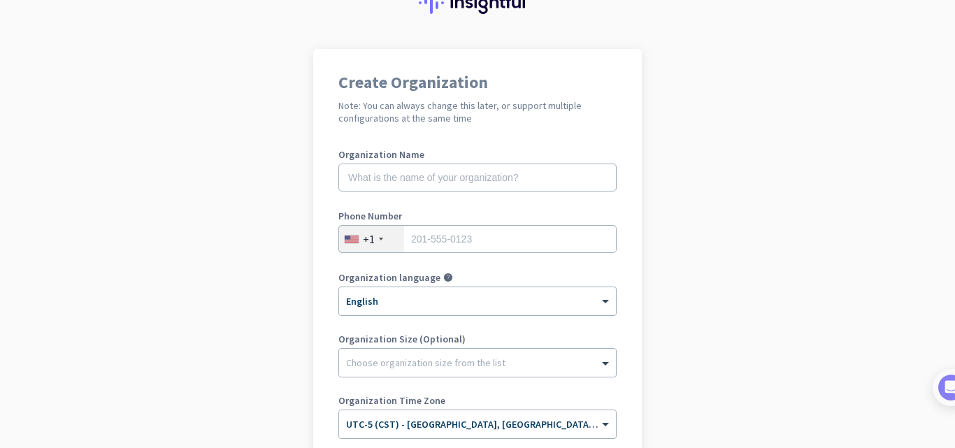
scroll to position [61, 0]
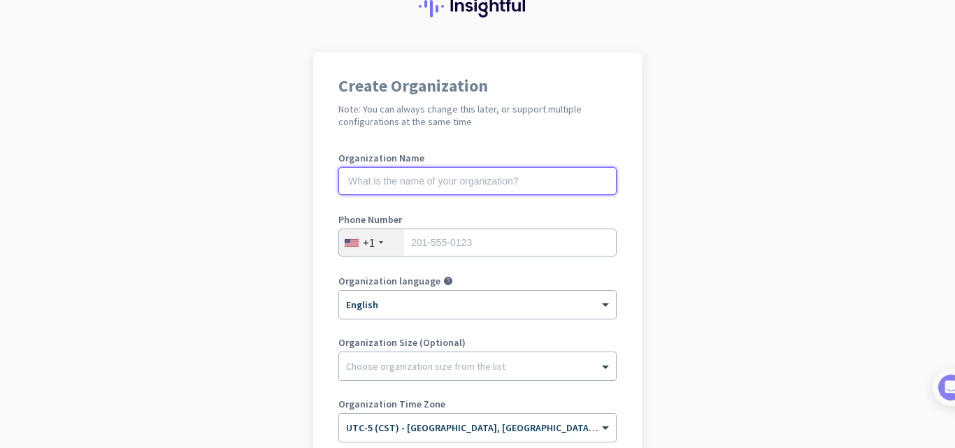
click at [420, 179] on input "text" at bounding box center [477, 181] width 278 height 28
type input "Mercor"
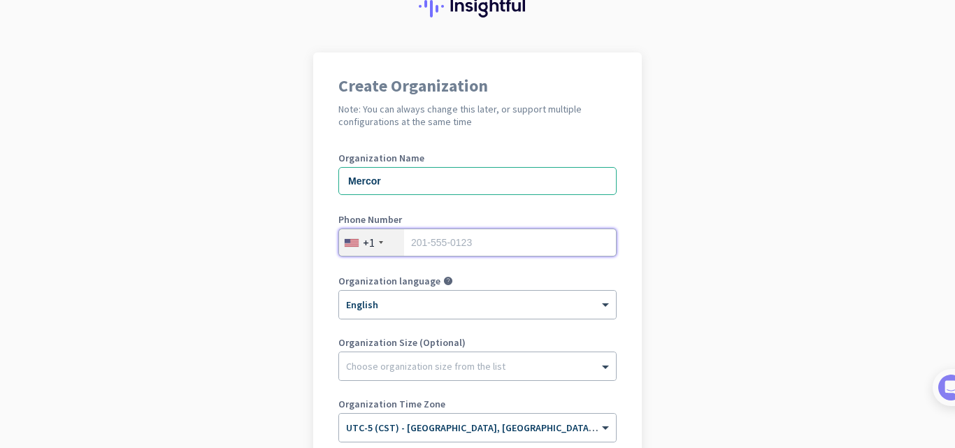
click at [410, 241] on input "tel" at bounding box center [477, 243] width 278 height 28
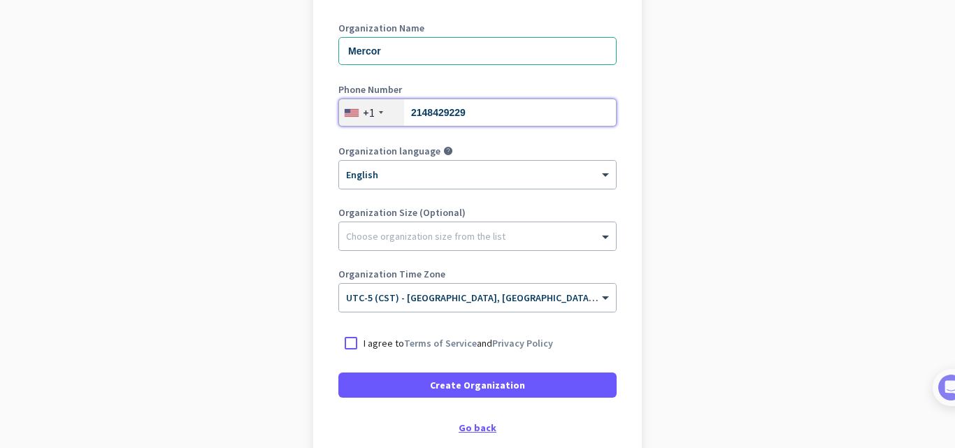
scroll to position [271, 0]
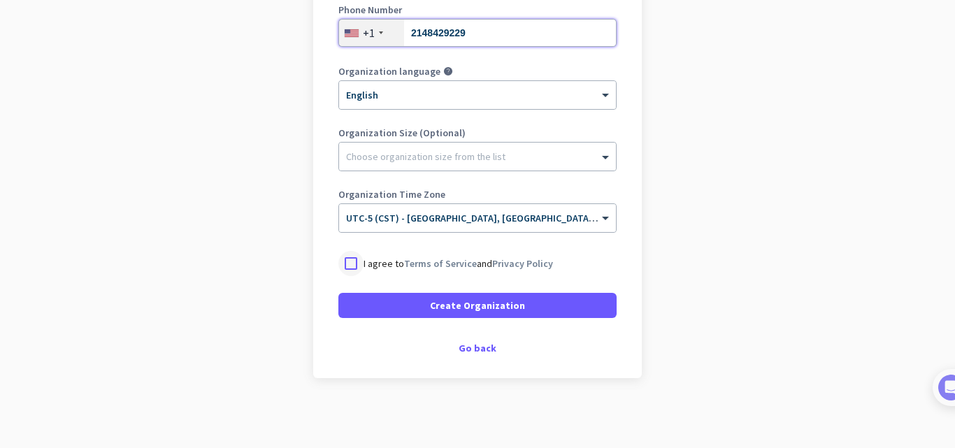
type input "2148429229"
click at [338, 264] on div at bounding box center [350, 263] width 25 height 25
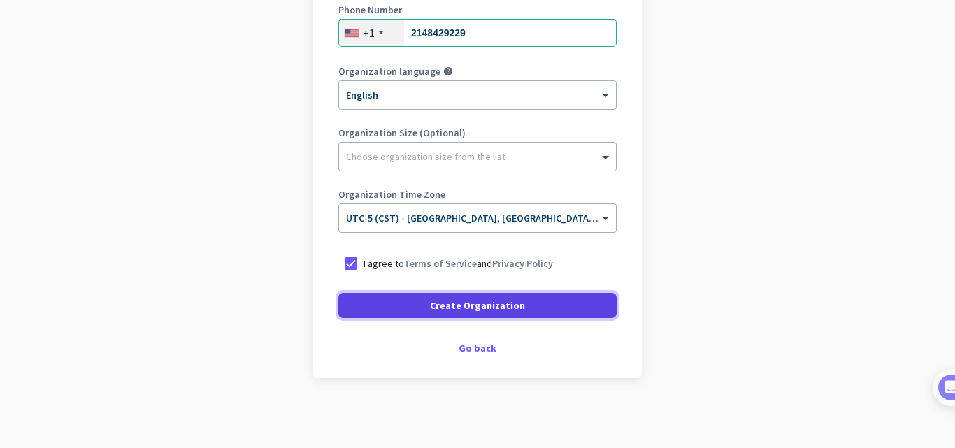
click at [465, 299] on span "Create Organization" at bounding box center [477, 306] width 95 height 14
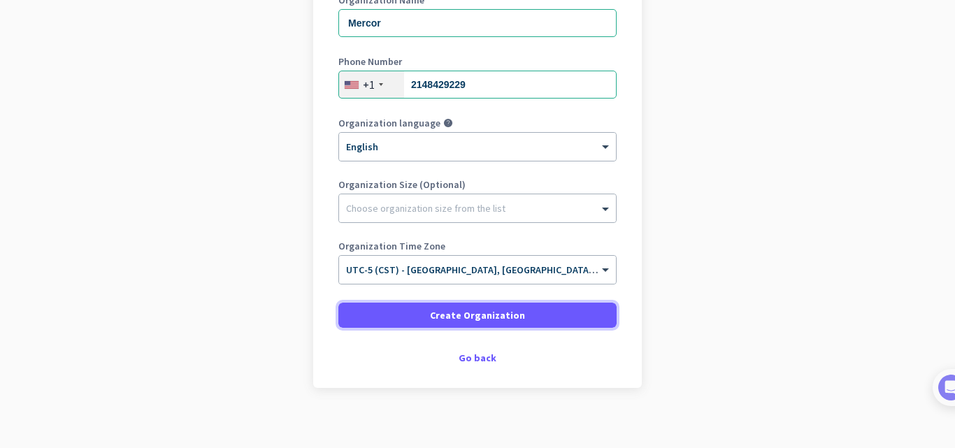
scroll to position [229, 0]
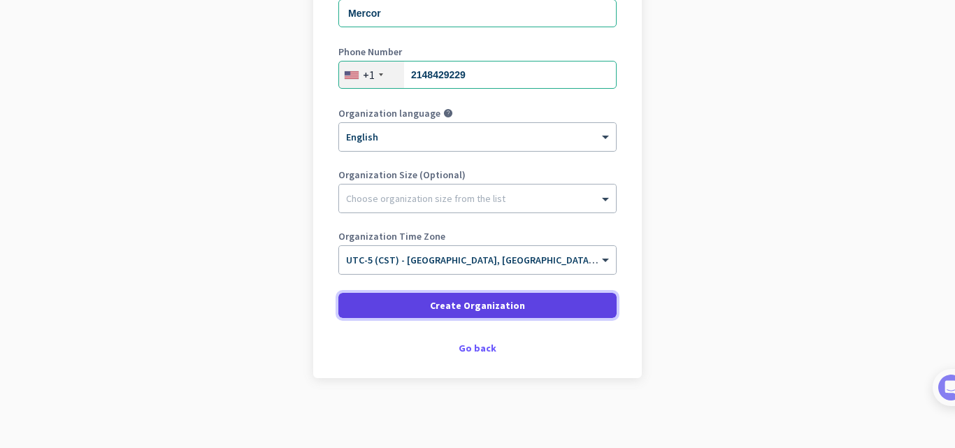
click at [508, 303] on span "Create Organization" at bounding box center [477, 306] width 95 height 14
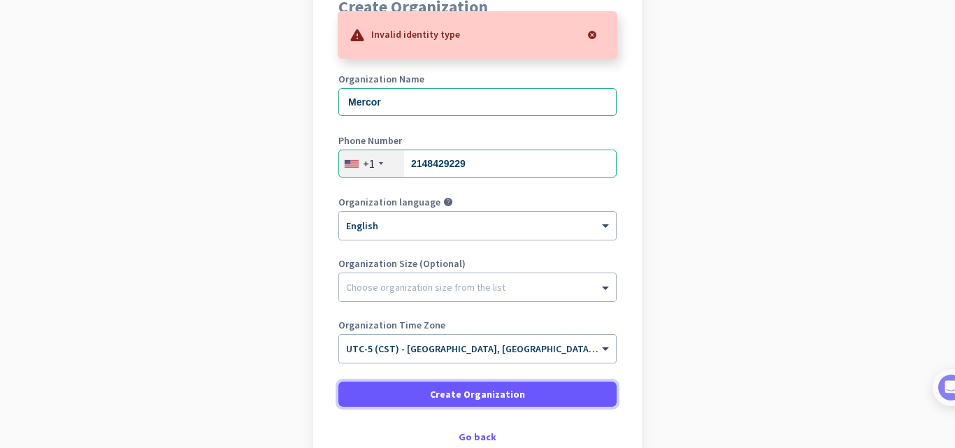
scroll to position [0, 0]
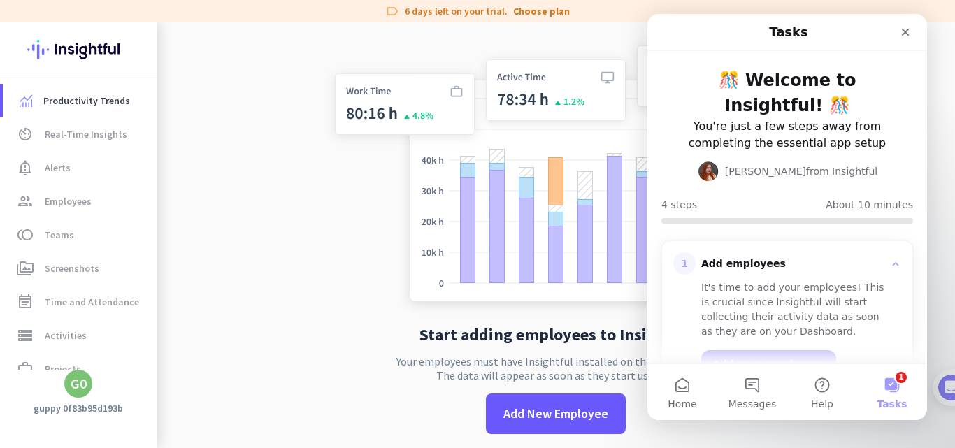
click at [883, 383] on button "1 Tasks" at bounding box center [892, 392] width 70 height 56
click at [892, 385] on button "1 Tasks" at bounding box center [892, 392] width 70 height 56
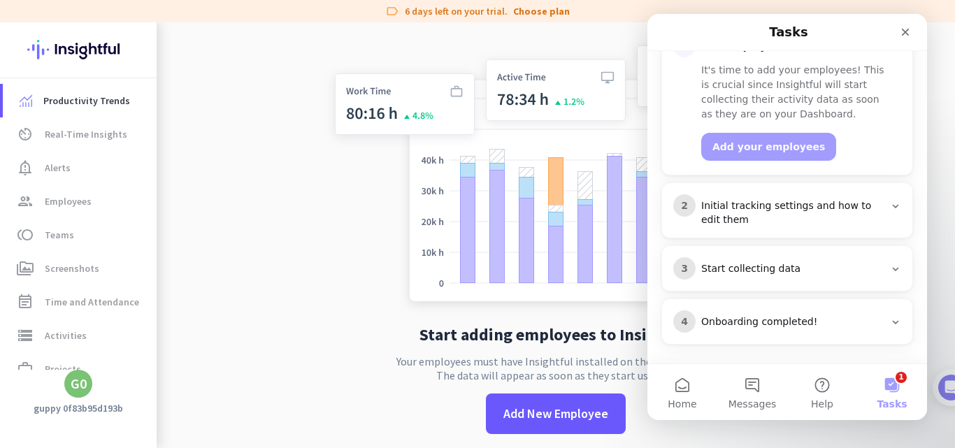
scroll to position [220, 0]
click at [898, 378] on button "1 Tasks" at bounding box center [892, 392] width 70 height 56
click at [899, 379] on button "1 Tasks" at bounding box center [892, 392] width 70 height 56
click at [902, 387] on button "1 Tasks" at bounding box center [892, 392] width 70 height 56
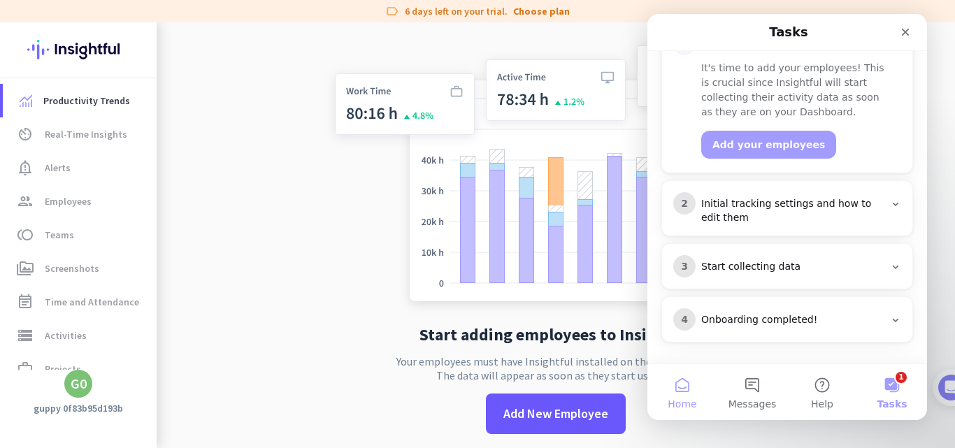
click at [682, 388] on button "Home" at bounding box center [683, 392] width 70 height 56
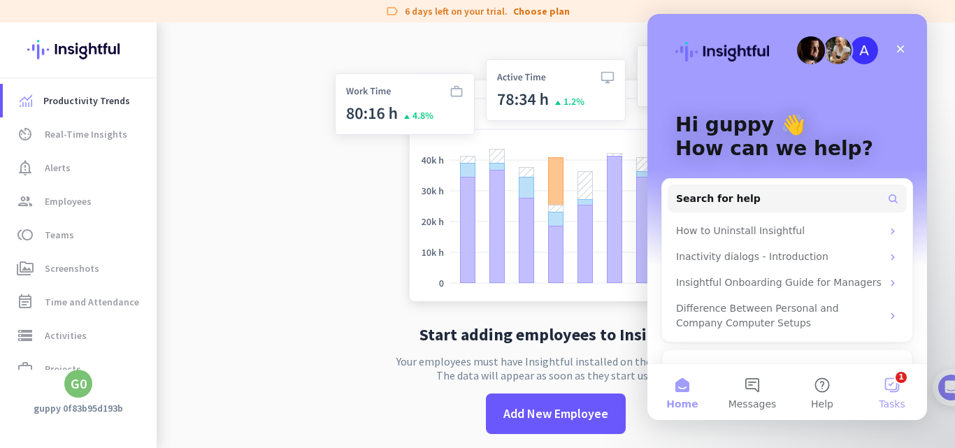
click at [892, 386] on button "1 Tasks" at bounding box center [892, 392] width 70 height 56
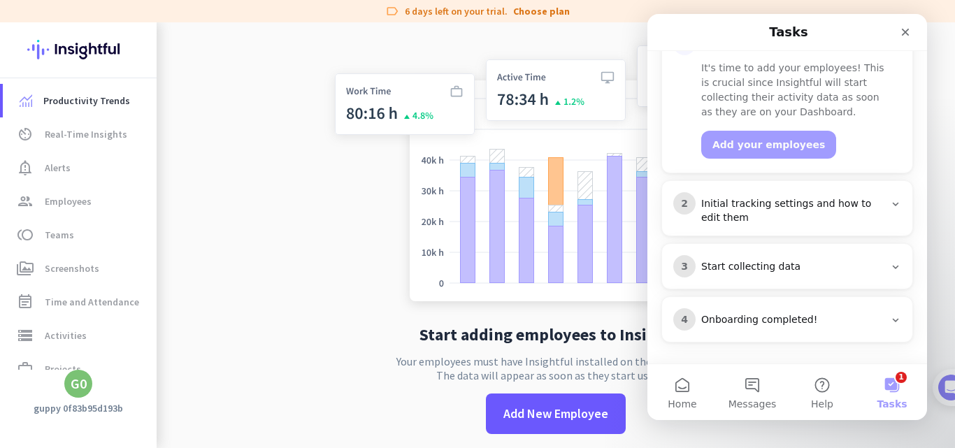
click at [887, 210] on div "2 Initial tracking settings and how to edit them" at bounding box center [787, 208] width 228 height 33
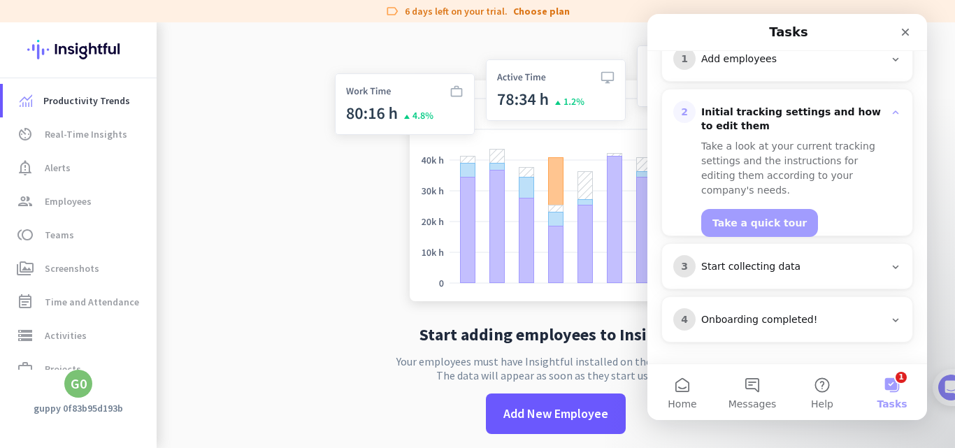
scroll to position [205, 0]
click at [899, 264] on div "3 Start collecting data" at bounding box center [787, 266] width 250 height 45
click at [897, 267] on div "3 Start collecting data" at bounding box center [787, 266] width 250 height 45
click at [894, 267] on div "3 Start collecting data" at bounding box center [787, 266] width 250 height 45
click at [890, 269] on icon "Intercom messenger" at bounding box center [895, 267] width 11 height 11
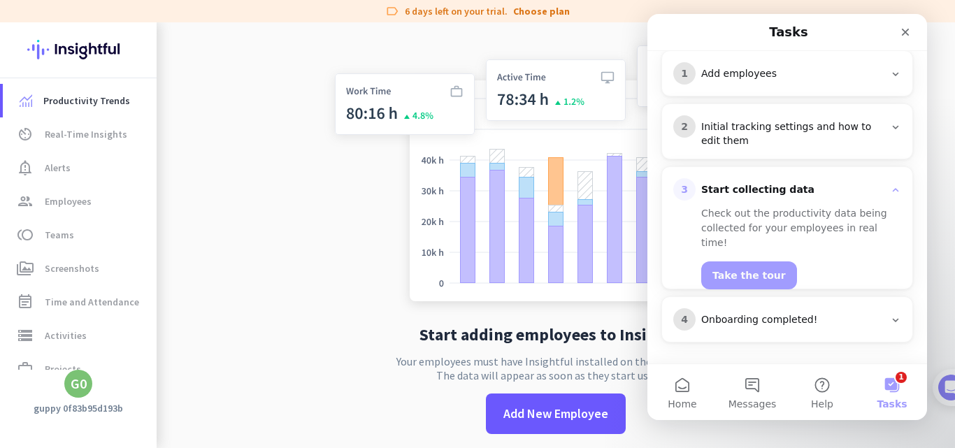
scroll to position [190, 0]
click at [895, 322] on div "4 Onboarding completed!" at bounding box center [787, 319] width 250 height 45
click at [890, 320] on icon "Intercom messenger" at bounding box center [895, 320] width 11 height 11
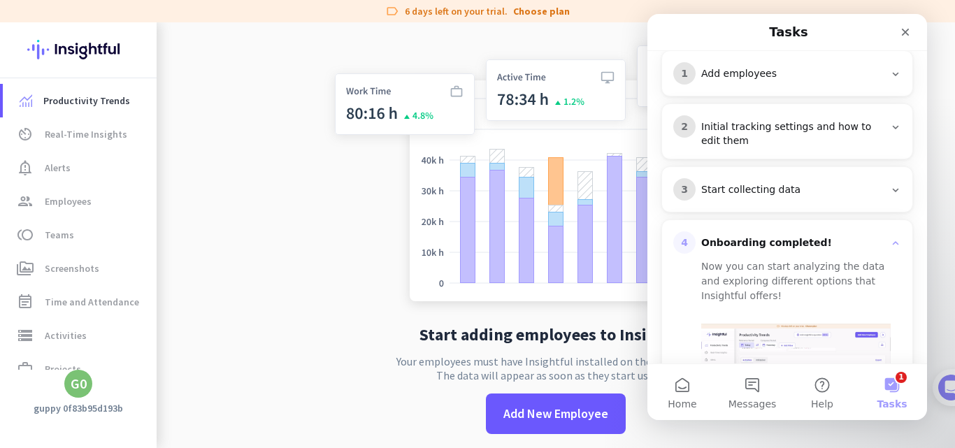
scroll to position [301, 0]
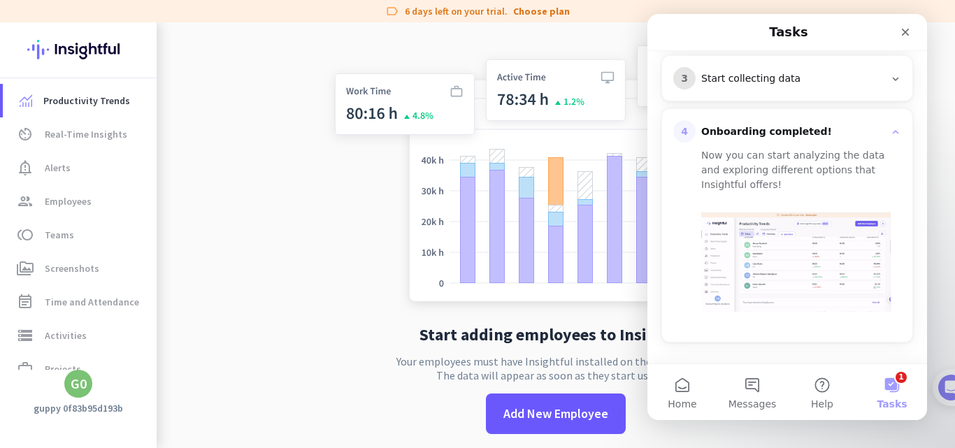
click at [888, 386] on button "1 Tasks" at bounding box center [892, 392] width 70 height 56
click at [894, 380] on button "1 Tasks" at bounding box center [892, 392] width 70 height 56
click at [908, 24] on div "Close" at bounding box center [905, 32] width 25 height 25
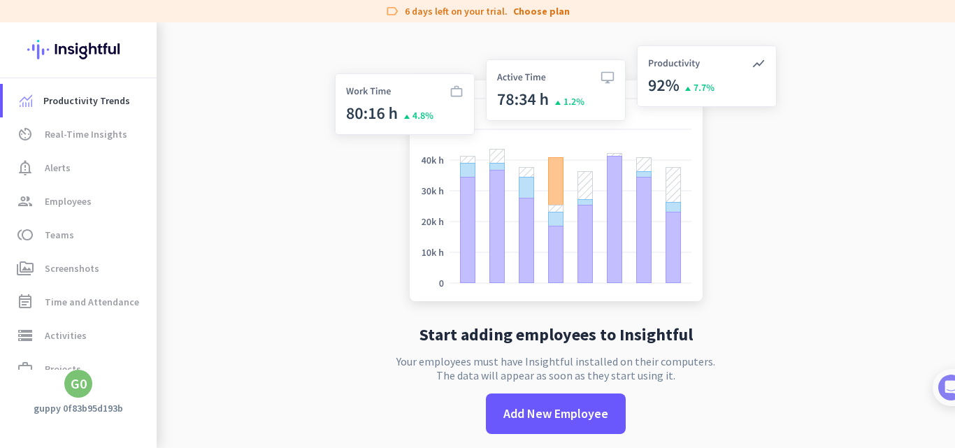
scroll to position [0, 0]
click at [77, 203] on span "Employees" at bounding box center [68, 201] width 47 height 17
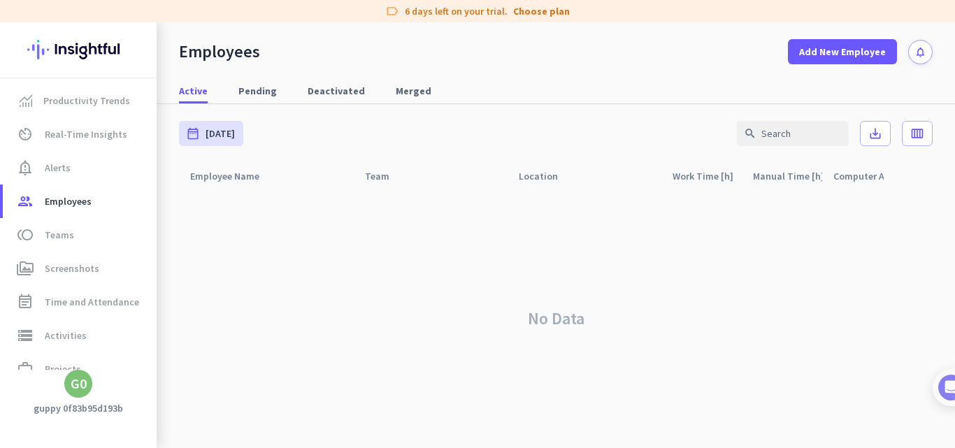
click at [83, 377] on div "G0" at bounding box center [79, 384] width 16 height 14
click at [236, 347] on div at bounding box center [477, 224] width 955 height 448
click at [77, 380] on div "G0" at bounding box center [79, 384] width 16 height 14
click at [127, 285] on span "Personal Settings" at bounding box center [152, 282] width 85 height 13
